Goal: Obtain resource: Download file/media

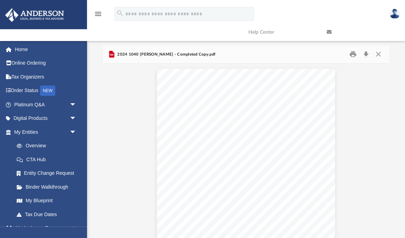
scroll to position [723, 0]
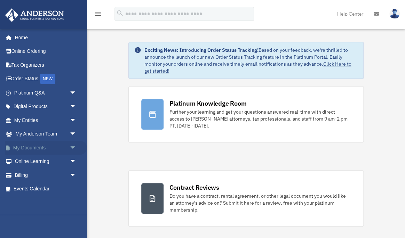
click at [29, 149] on link "My Documents arrow_drop_down" at bounding box center [46, 148] width 82 height 14
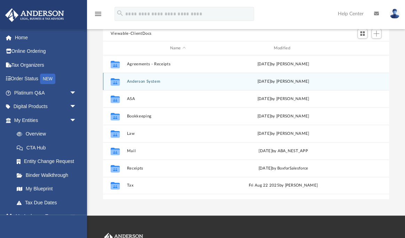
scroll to position [69, 0]
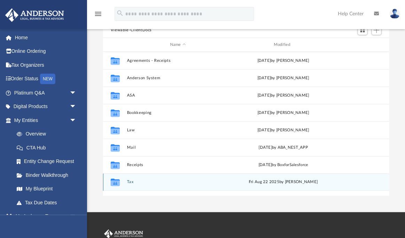
click at [126, 177] on div "Collaborated Folder Tax Fri Aug 22 2025 by Alex Price" at bounding box center [246, 182] width 286 height 17
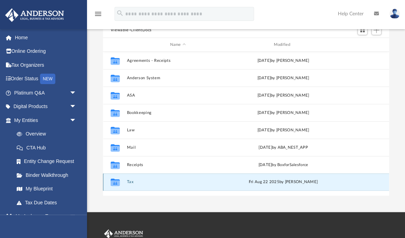
click at [126, 177] on div "Collaborated Folder Tax Fri Aug 22 2025 by Alex Price" at bounding box center [246, 182] width 286 height 17
click at [128, 180] on button "Tax" at bounding box center [178, 182] width 102 height 5
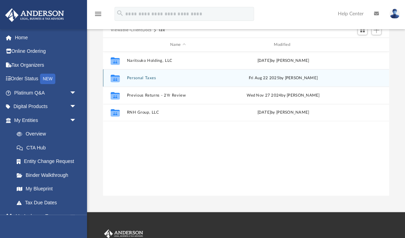
click at [143, 76] on button "Personal Taxes" at bounding box center [178, 78] width 102 height 5
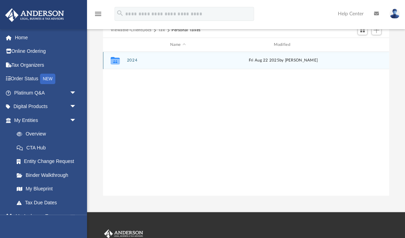
click at [135, 58] on button "2024" at bounding box center [178, 60] width 102 height 5
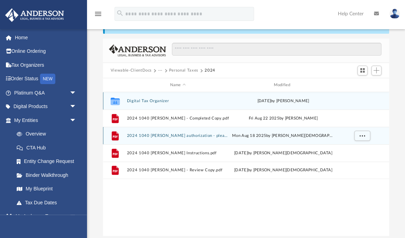
scroll to position [29, 0]
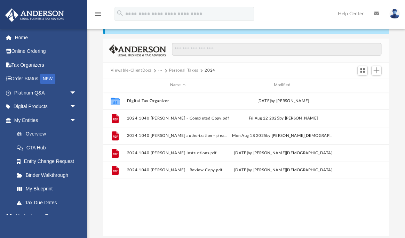
click at [141, 68] on button "Viewable-ClientDocs" at bounding box center [131, 71] width 41 height 6
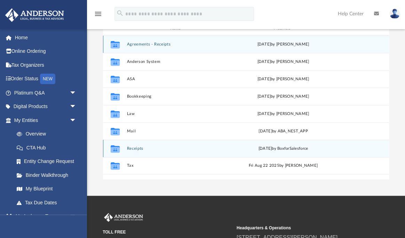
scroll to position [86, 0]
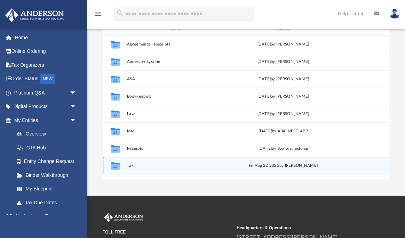
click at [130, 158] on div "Collaborated Folder Tax Fri Aug 22 2025 by Alex Price" at bounding box center [246, 165] width 286 height 17
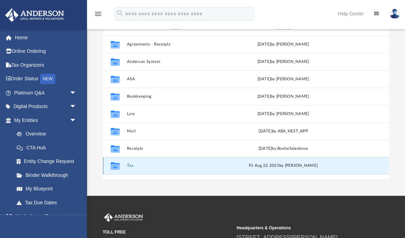
click at [132, 158] on div "Collaborated Folder Tax Fri Aug 22 2025 by Alex Price" at bounding box center [246, 165] width 286 height 17
click at [126, 161] on div "Collaborated Folder Tax Fri Aug 22 2025 by Alex Price" at bounding box center [246, 165] width 286 height 17
click at [107, 161] on div "Collaborated Folder" at bounding box center [114, 165] width 17 height 11
click at [112, 164] on icon "grid" at bounding box center [114, 167] width 9 height 6
click at [130, 164] on button "Tax" at bounding box center [178, 166] width 102 height 5
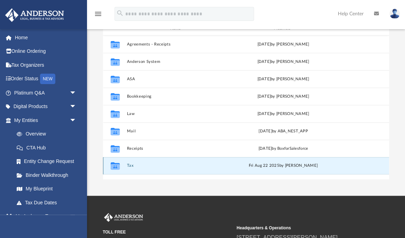
click at [130, 164] on button "Tax" at bounding box center [178, 166] width 102 height 5
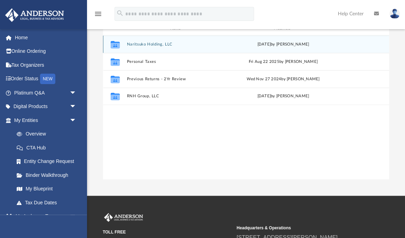
click at [150, 42] on button "Naritsuko Holding, LLC" at bounding box center [178, 44] width 102 height 5
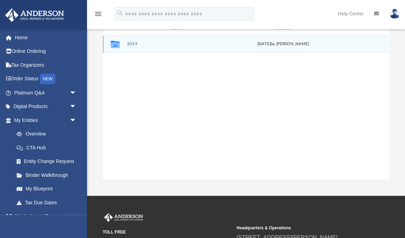
click at [130, 36] on div "Collaborated Folder 2024 Thu Aug 7 2025 by Danielle Harris" at bounding box center [246, 43] width 286 height 17
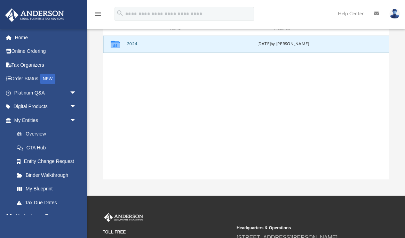
click at [127, 42] on button "2024" at bounding box center [178, 44] width 102 height 5
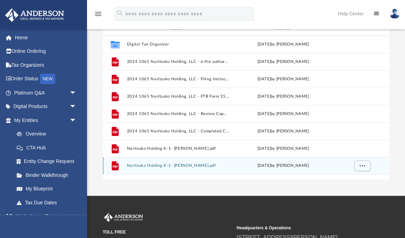
click at [155, 164] on button "Naritsuko Holding K-1- Leslie Hata.pdf" at bounding box center [178, 166] width 102 height 5
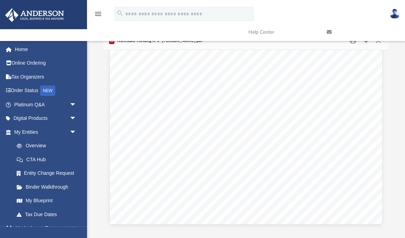
scroll to position [3446, 0]
